Goal: Information Seeking & Learning: Learn about a topic

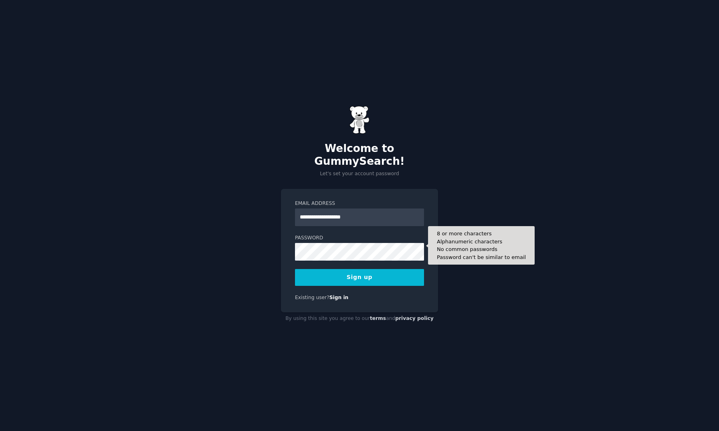
type input "**********"
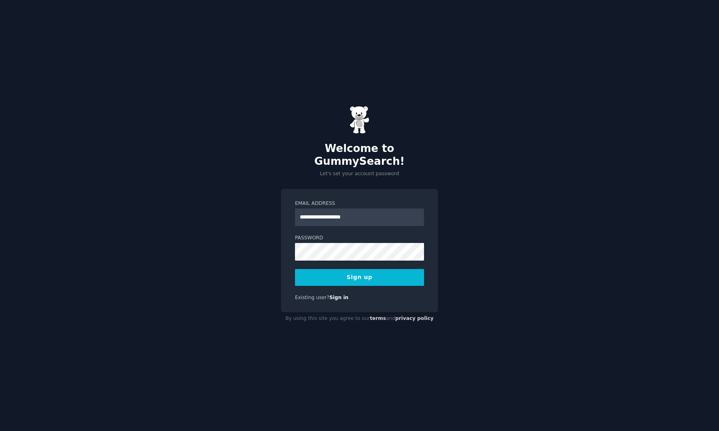
drag, startPoint x: 360, startPoint y: 274, endPoint x: 364, endPoint y: 274, distance: 4.4
click at [360, 275] on button "Sign up" at bounding box center [359, 277] width 129 height 17
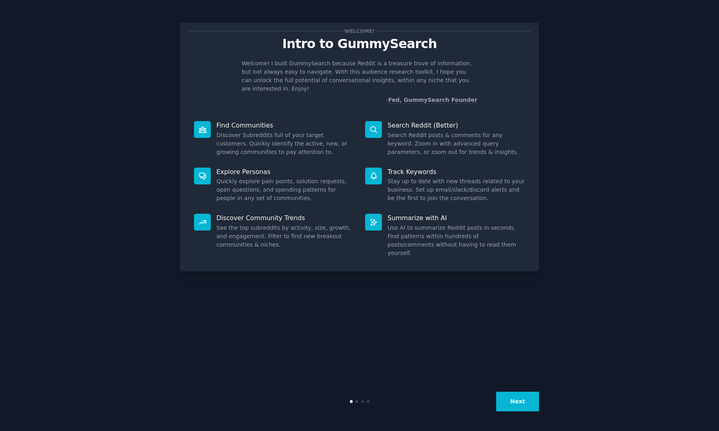
click at [500, 400] on button "Next" at bounding box center [517, 401] width 43 height 20
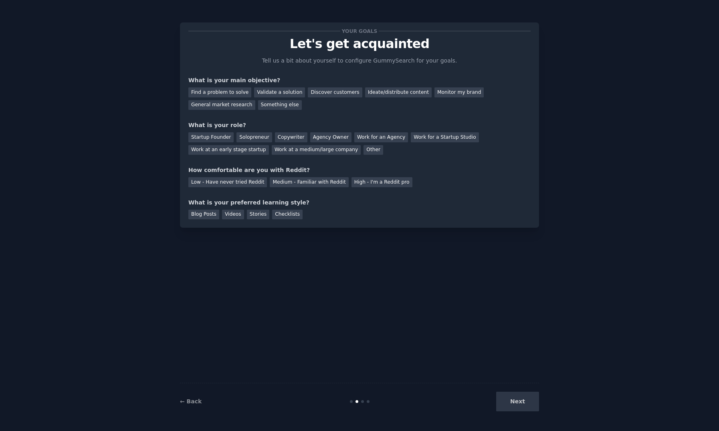
click at [514, 401] on div "Next" at bounding box center [479, 401] width 120 height 20
click at [517, 384] on div "← Back Next" at bounding box center [359, 401] width 359 height 37
drag, startPoint x: 368, startPoint y: 157, endPoint x: 403, endPoint y: 165, distance: 36.3
click at [368, 157] on div "Your goals Let's get acquainted Tell us a bit about yourself to configure Gummy…" at bounding box center [359, 125] width 342 height 188
click at [225, 95] on div "Find a problem to solve" at bounding box center [219, 92] width 63 height 10
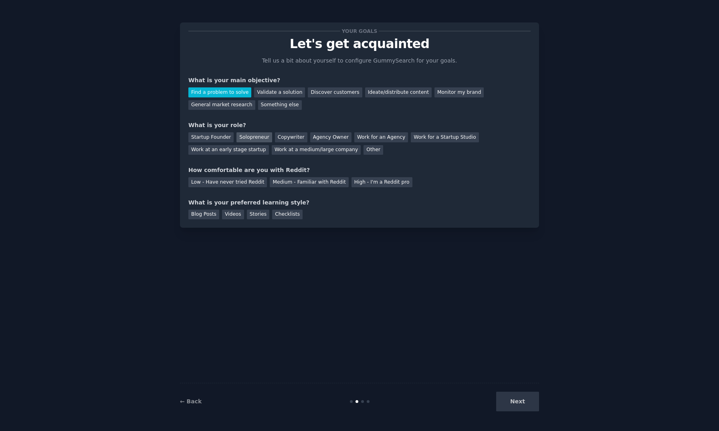
click at [254, 137] on div "Solopreneur" at bounding box center [253, 137] width 35 height 10
click at [284, 184] on div "Medium - Familiar with Reddit" at bounding box center [309, 182] width 79 height 10
click at [214, 218] on div "Blog Posts" at bounding box center [203, 214] width 31 height 10
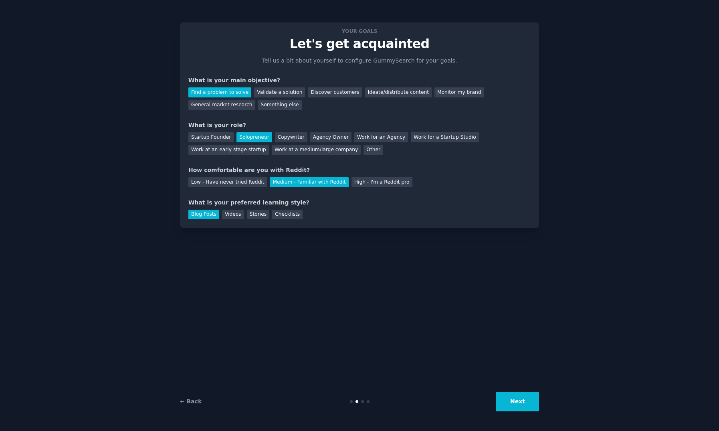
click at [517, 404] on button "Next" at bounding box center [517, 401] width 43 height 20
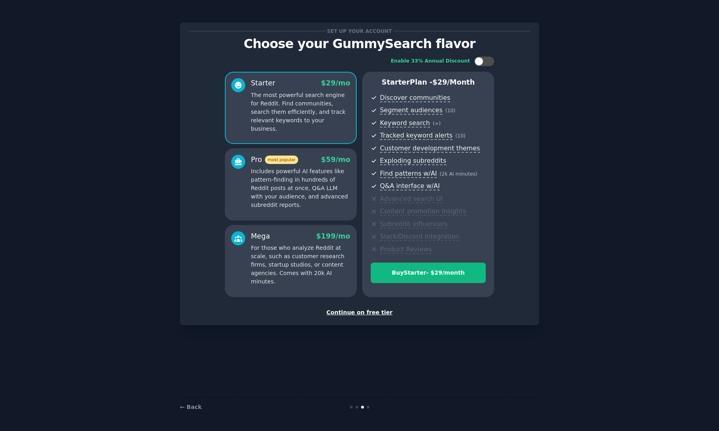
click at [361, 314] on div "Continue on free tier" at bounding box center [359, 312] width 342 height 8
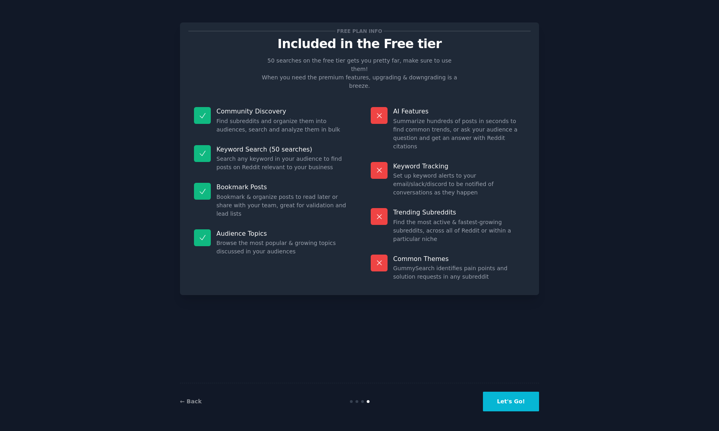
click at [513, 395] on button "Let's Go!" at bounding box center [511, 401] width 56 height 20
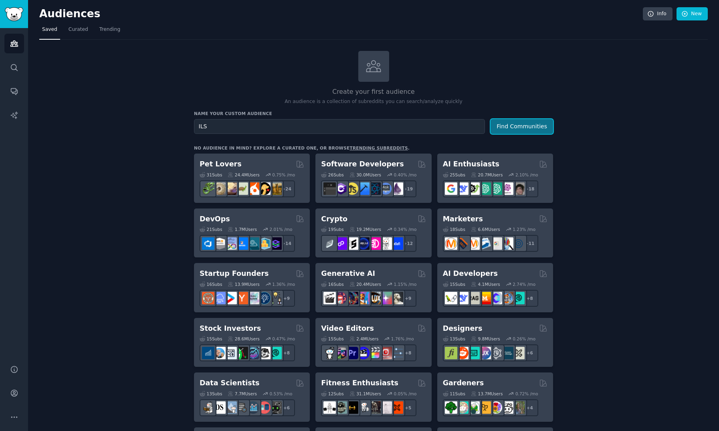
click at [508, 127] on button "Find Communities" at bounding box center [521, 126] width 62 height 15
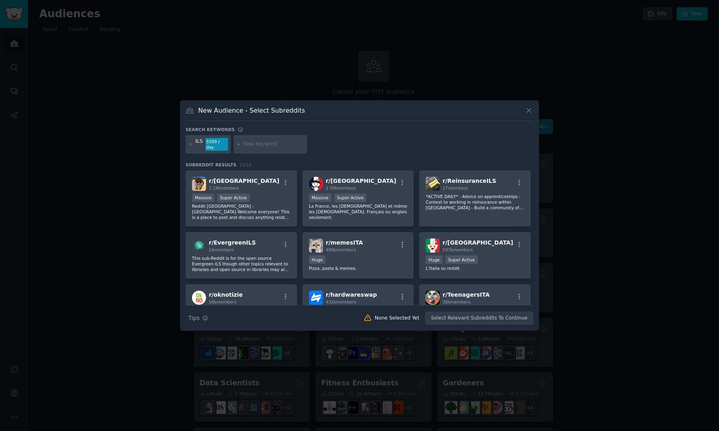
click at [528, 111] on icon at bounding box center [528, 110] width 8 height 8
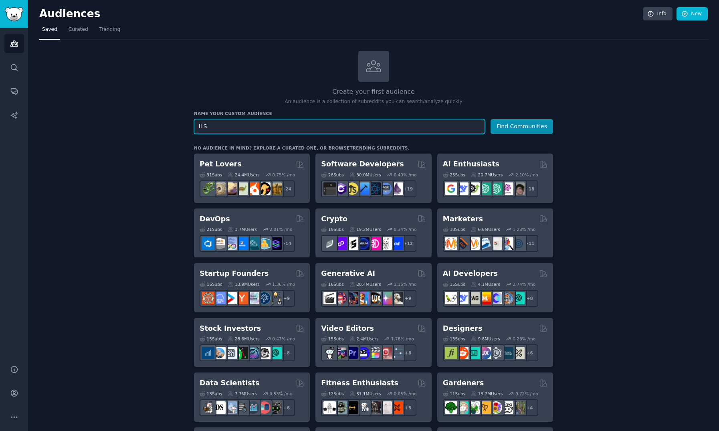
click at [282, 127] on input "ILS" at bounding box center [339, 126] width 291 height 15
type input "integrated library system"
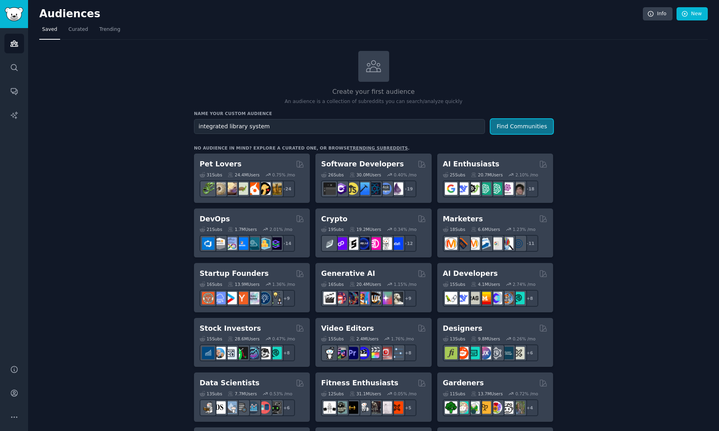
click at [530, 127] on button "Find Communities" at bounding box center [521, 126] width 62 height 15
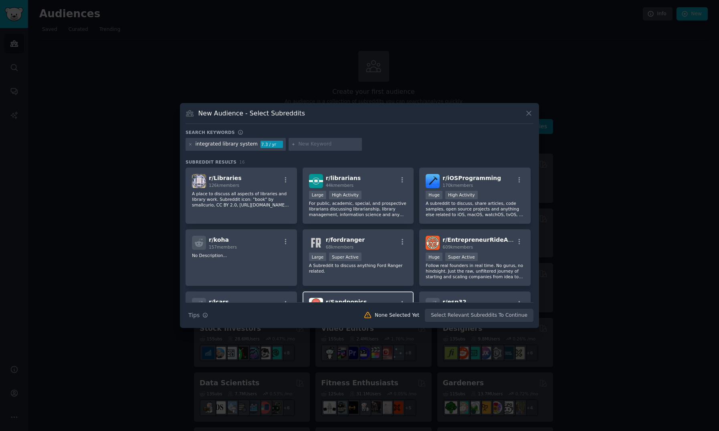
click at [376, 202] on p "For public, academic, special, and prospective librarians discussing librarians…" at bounding box center [358, 208] width 99 height 17
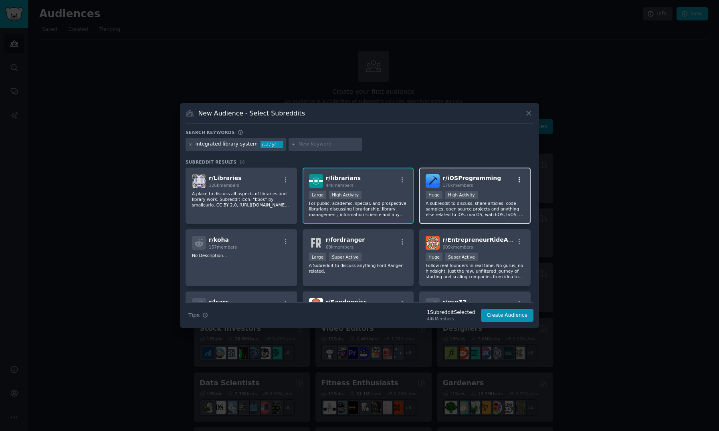
click at [515, 181] on icon "button" at bounding box center [518, 179] width 7 height 7
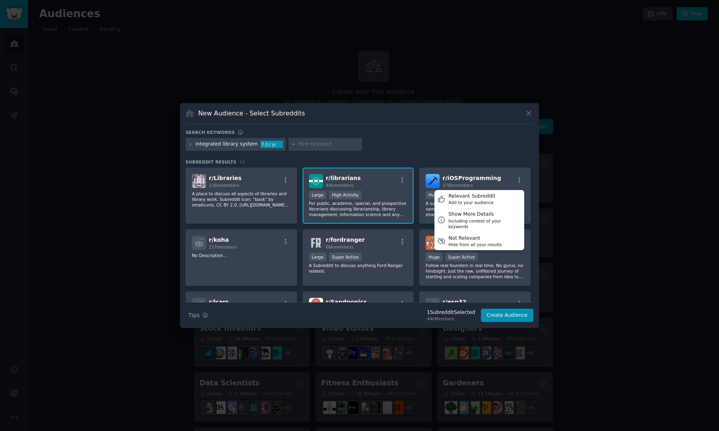
click at [381, 191] on div "Large High Activity" at bounding box center [358, 196] width 99 height 10
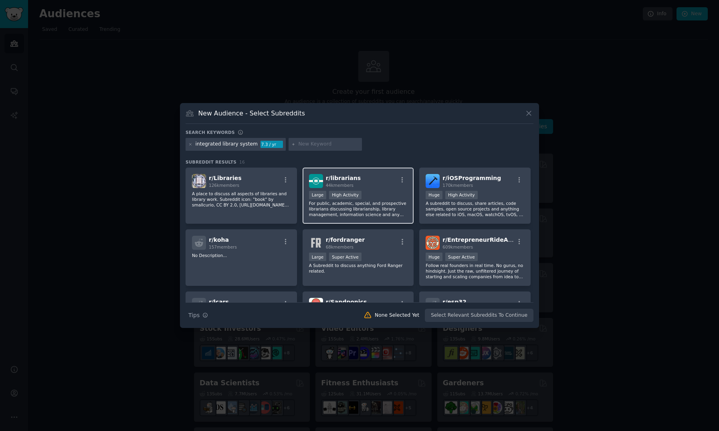
click at [379, 197] on div "Large High Activity" at bounding box center [358, 196] width 99 height 10
click at [399, 179] on icon "button" at bounding box center [402, 179] width 7 height 7
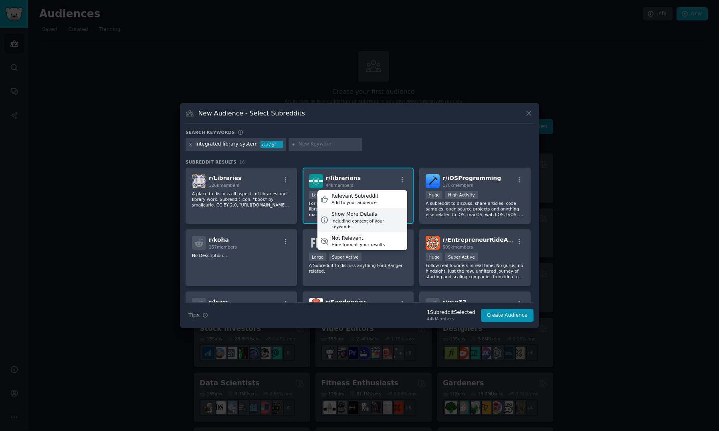
click at [362, 219] on div "Including context of your keywords" at bounding box center [367, 223] width 73 height 11
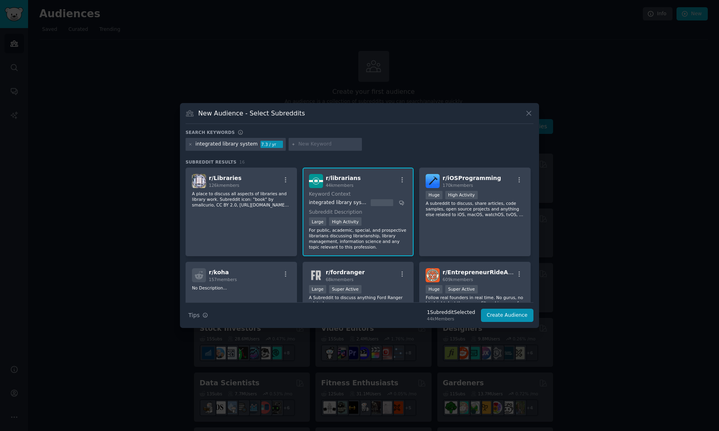
click at [255, 142] on div "integrated library system 7.3 / yr" at bounding box center [235, 144] width 100 height 13
click at [253, 143] on div "integrated library system 7.3 / yr" at bounding box center [235, 144] width 100 height 13
click at [532, 114] on icon at bounding box center [528, 113] width 8 height 8
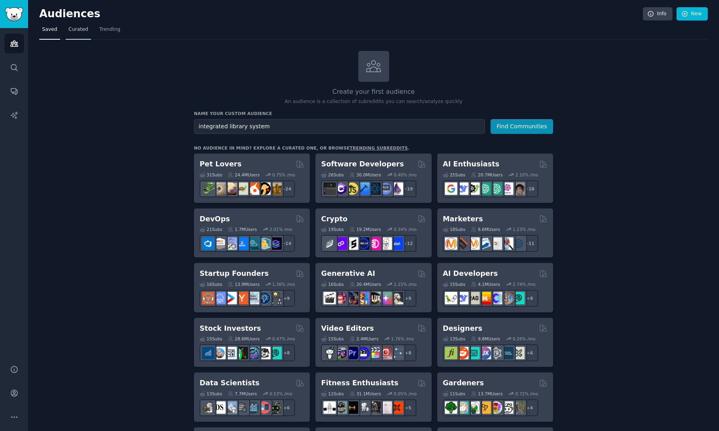
click at [72, 35] on link "Curated" at bounding box center [78, 31] width 25 height 16
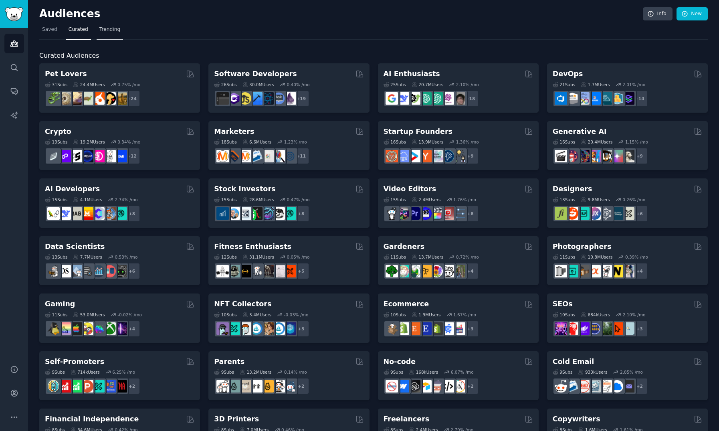
click at [108, 36] on link "Trending" at bounding box center [110, 31] width 26 height 16
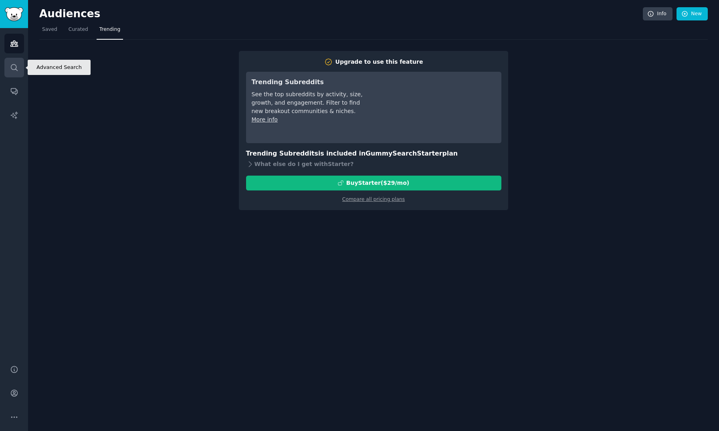
click at [16, 69] on icon "Sidebar" at bounding box center [14, 67] width 6 height 6
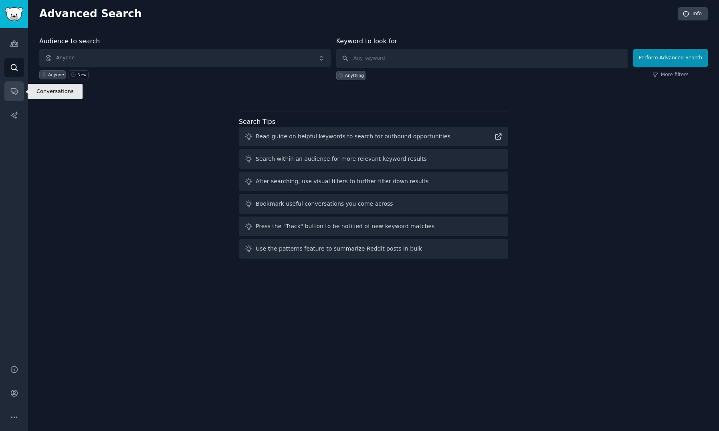
click at [14, 95] on icon "Sidebar" at bounding box center [14, 91] width 8 height 8
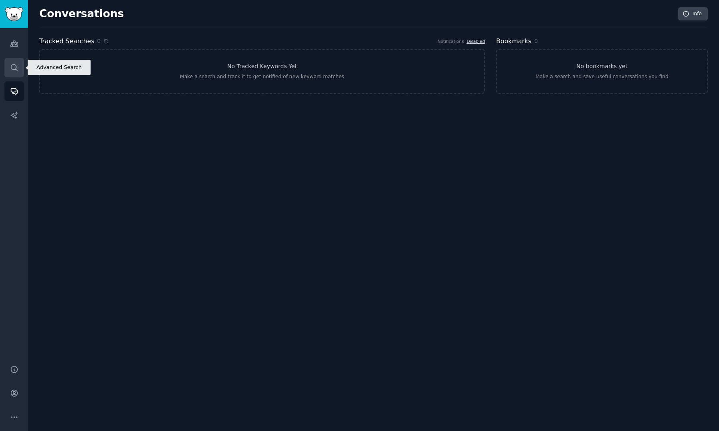
click at [15, 72] on link "Search" at bounding box center [14, 68] width 20 height 20
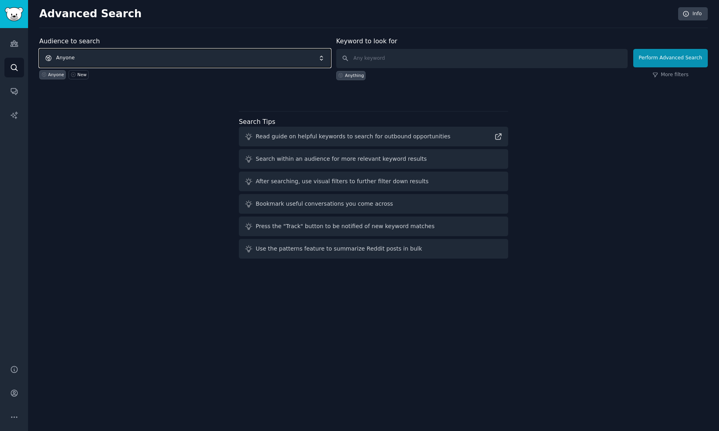
click at [114, 56] on span "Anyone" at bounding box center [184, 58] width 291 height 18
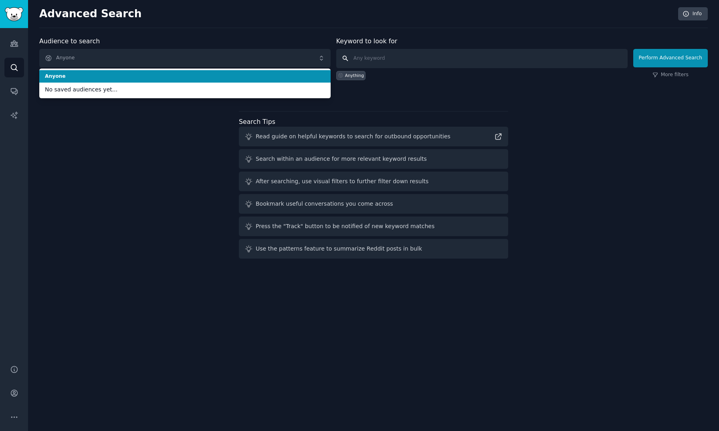
click at [382, 62] on input "text" at bounding box center [481, 58] width 291 height 19
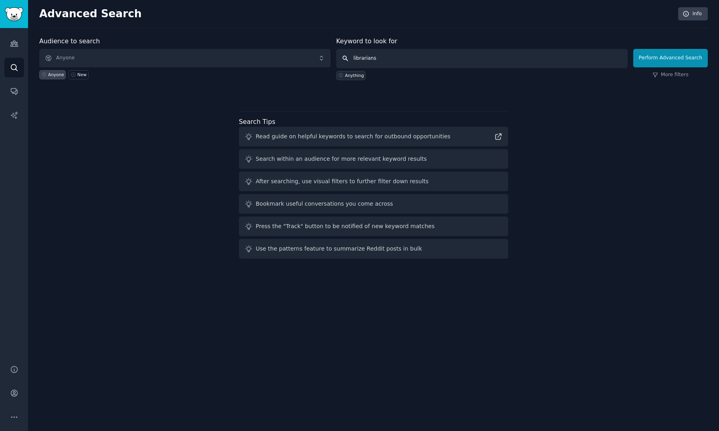
type input "librarians"
click at [343, 77] on icon at bounding box center [341, 75] width 6 height 6
click at [340, 78] on div "Anything" at bounding box center [351, 75] width 30 height 9
click at [394, 59] on input "text" at bounding box center [481, 58] width 291 height 19
type input "librarians"
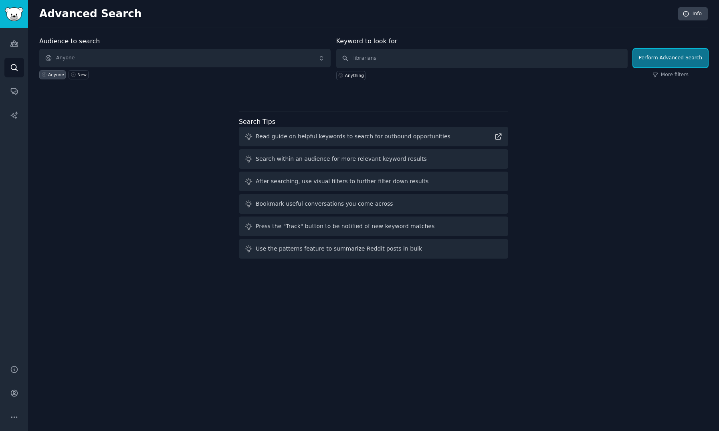
click at [677, 65] on button "Perform Advanced Search" at bounding box center [670, 58] width 74 height 18
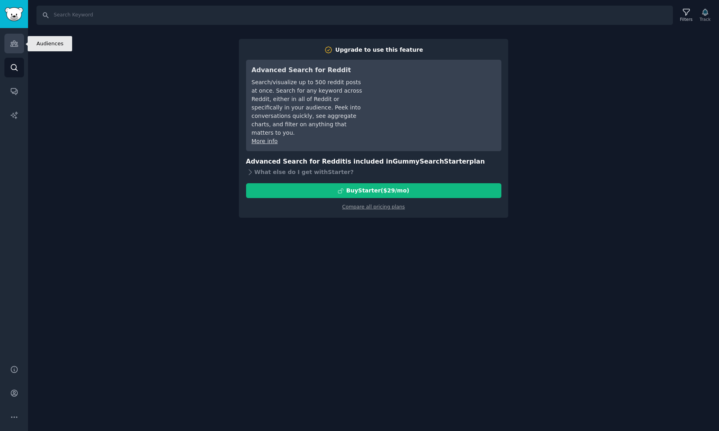
click at [14, 42] on icon "Sidebar" at bounding box center [14, 43] width 8 height 8
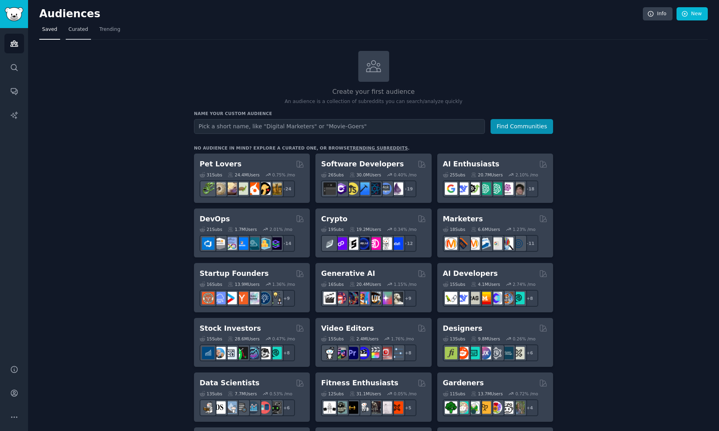
click at [79, 27] on span "Curated" at bounding box center [78, 29] width 20 height 7
